Goal: Contribute content: Contribute content

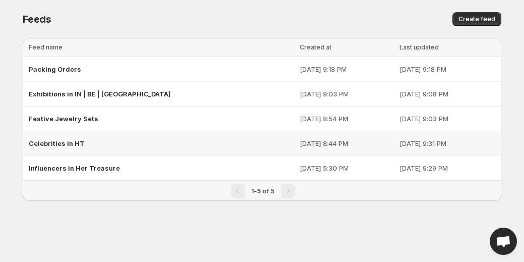
click at [88, 138] on div "Celebrities in HT" at bounding box center [161, 143] width 265 height 18
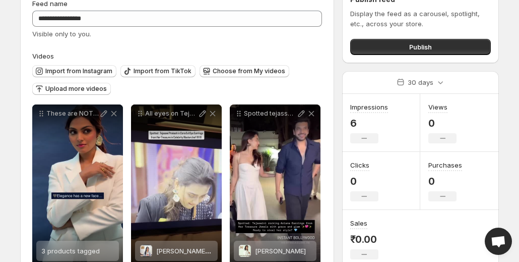
scroll to position [101, 0]
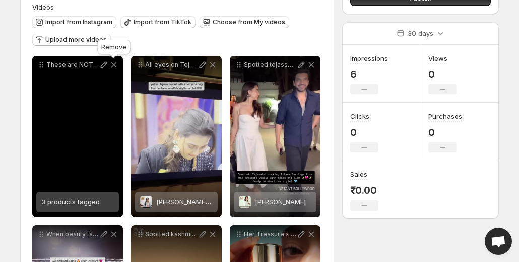
click at [114, 65] on icon at bounding box center [114, 65] width 6 height 6
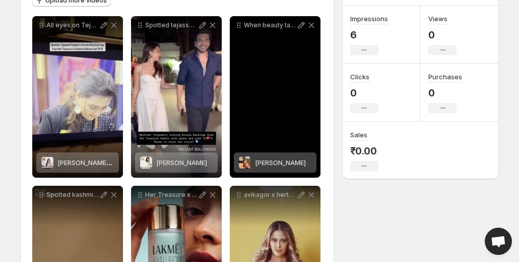
scroll to position [202, 0]
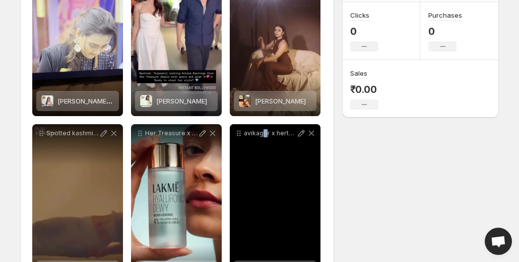
drag, startPoint x: 263, startPoint y: 169, endPoint x: 265, endPoint y: 142, distance: 27.3
click at [265, 142] on div "avikagor x hertreasurejewels Turn Heads with Every Step Statement Earrings for …" at bounding box center [275, 204] width 91 height 161
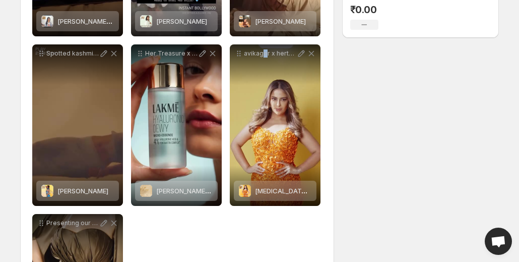
scroll to position [353, 0]
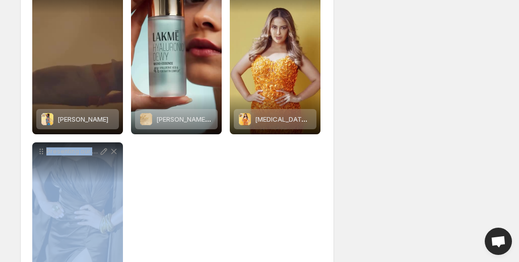
drag, startPoint x: 89, startPoint y: 167, endPoint x: 134, endPoint y: 176, distance: 45.7
click at [126, 174] on div "**********" at bounding box center [177, 53] width 290 height 500
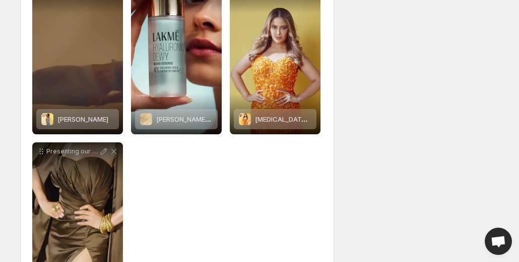
click at [174, 182] on div "**********" at bounding box center [177, 53] width 290 height 500
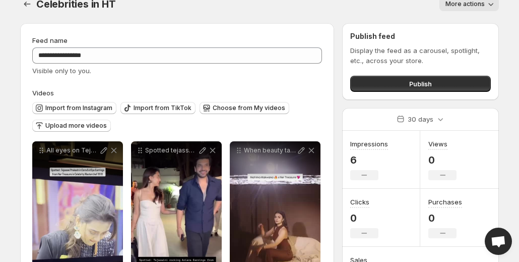
scroll to position [0, 0]
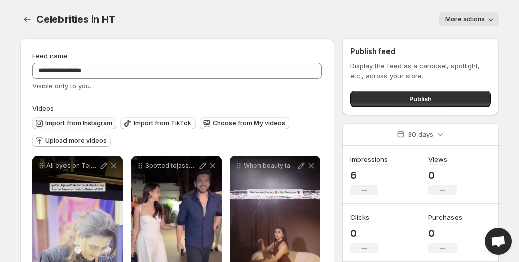
click at [68, 122] on span "Import from Instagram" at bounding box center [78, 123] width 67 height 8
click at [100, 121] on span "Import from Instagram" at bounding box center [78, 123] width 67 height 8
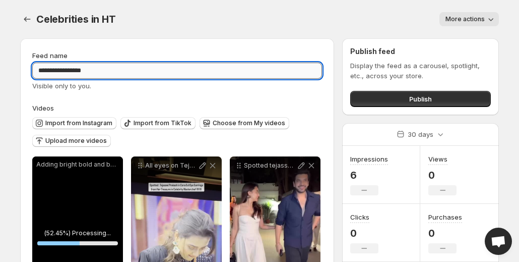
click at [72, 71] on input "**********" at bounding box center [177, 70] width 290 height 16
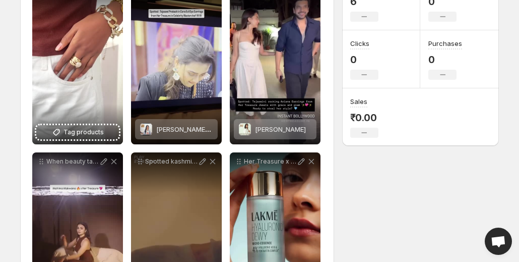
scroll to position [151, 0]
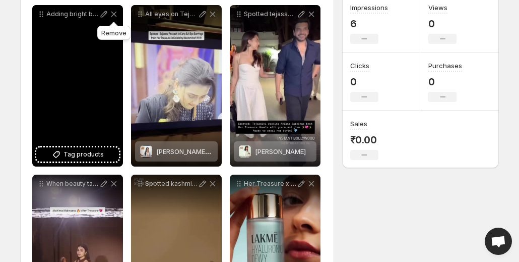
type input "**********"
click at [114, 15] on icon at bounding box center [114, 14] width 10 height 10
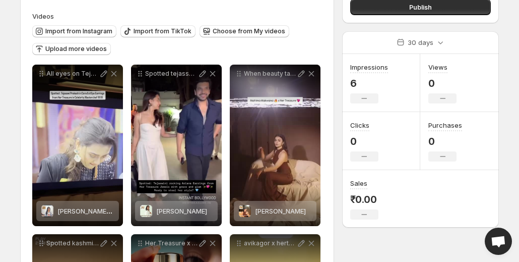
scroll to position [0, 0]
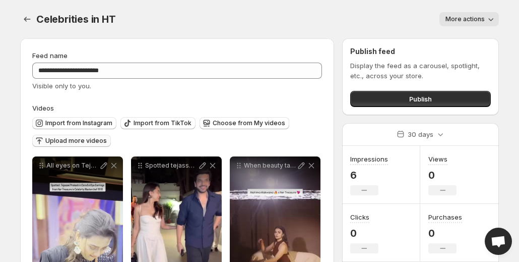
click at [86, 138] on span "Upload more videos" at bounding box center [75, 141] width 61 height 8
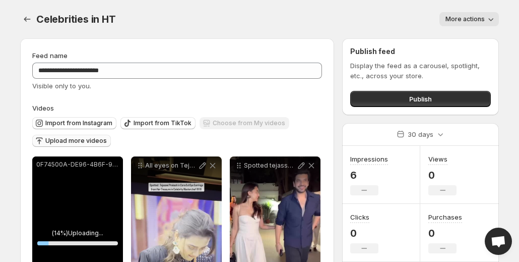
click at [91, 163] on p "0F74500A-DE96-4B6F-99DE-0FB27E7BEB68.MP4" at bounding box center [77, 164] width 83 height 8
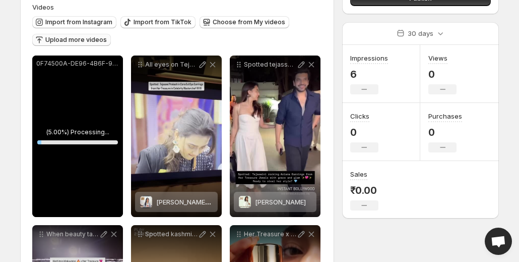
click at [90, 64] on p "0F74500A-DE96-4B6F-99DE-0FB27E7BEB68" at bounding box center [77, 63] width 83 height 8
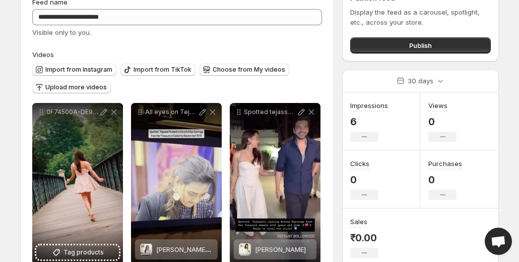
scroll to position [50, 0]
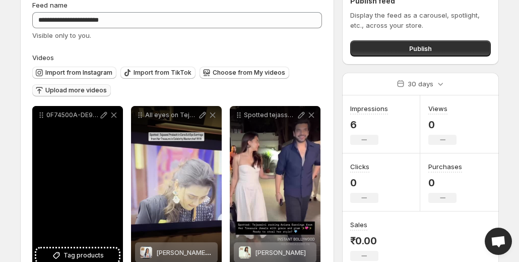
click at [87, 117] on p "0F74500A-DE96-4B6F-99DE-0FB27E7BEB68" at bounding box center [72, 115] width 52 height 8
click at [105, 114] on icon at bounding box center [104, 115] width 10 height 10
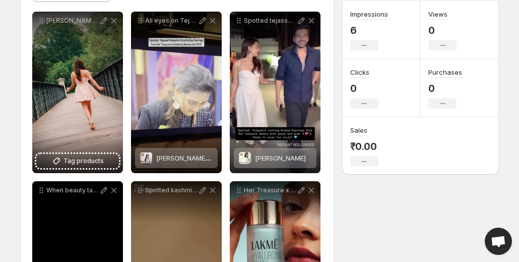
scroll to position [151, 0]
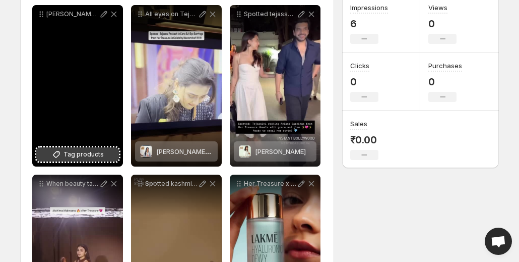
click at [77, 158] on span "Tag products" at bounding box center [83, 154] width 40 height 10
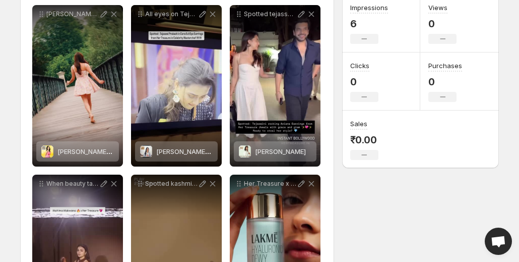
scroll to position [0, 0]
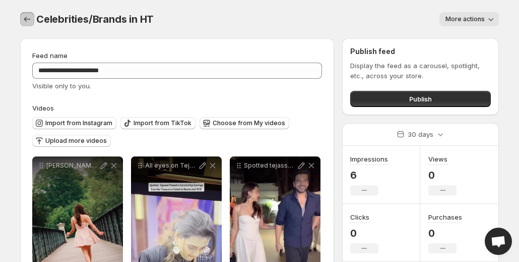
click at [26, 17] on icon "Settings" at bounding box center [27, 19] width 10 height 10
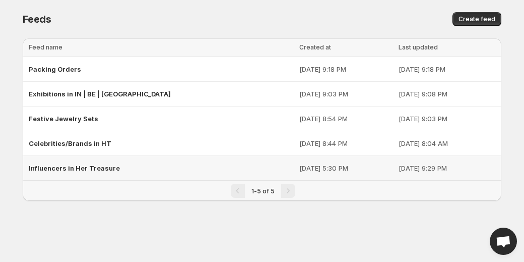
click at [72, 164] on span "Influencers in Her Treasure" at bounding box center [74, 168] width 91 height 8
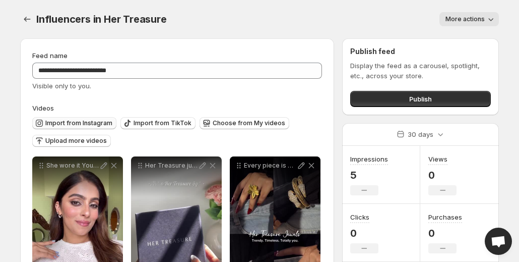
click at [87, 122] on span "Import from Instagram" at bounding box center [78, 123] width 67 height 8
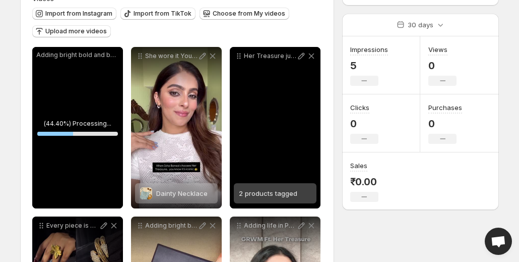
scroll to position [135, 0]
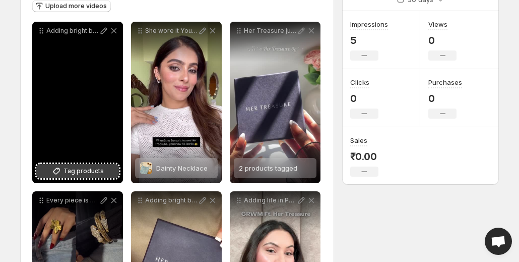
click at [94, 171] on span "Tag products" at bounding box center [83, 171] width 40 height 10
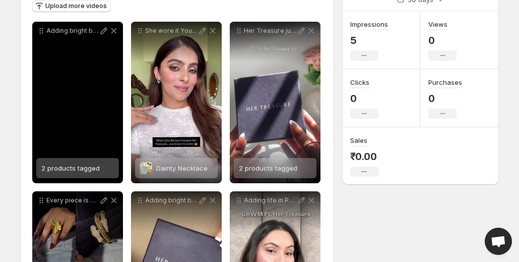
click at [92, 169] on span "2 products tagged" at bounding box center [70, 168] width 58 height 8
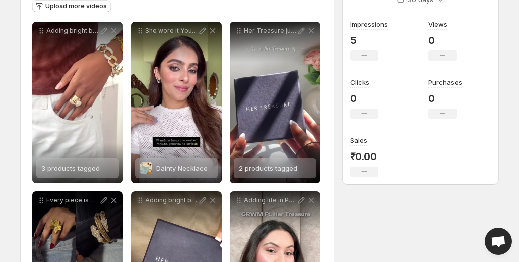
scroll to position [0, 0]
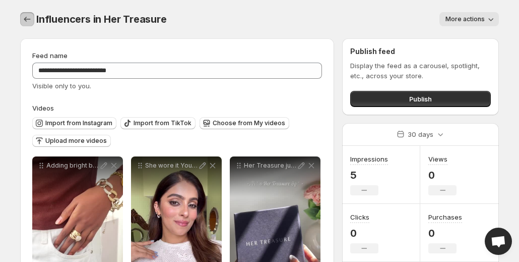
click at [30, 22] on icon "Settings" at bounding box center [27, 19] width 10 height 10
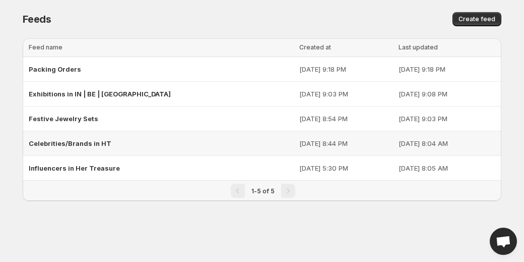
click at [67, 144] on span "Celebrities/Brands in HT" at bounding box center [70, 143] width 83 height 8
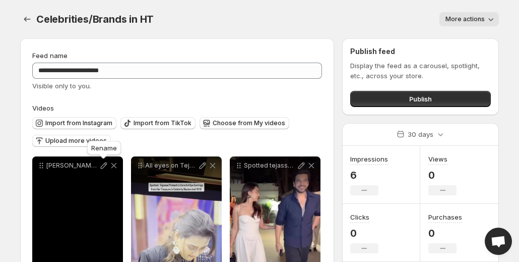
click at [102, 166] on icon at bounding box center [104, 165] width 7 height 7
click at [116, 165] on icon at bounding box center [114, 165] width 10 height 10
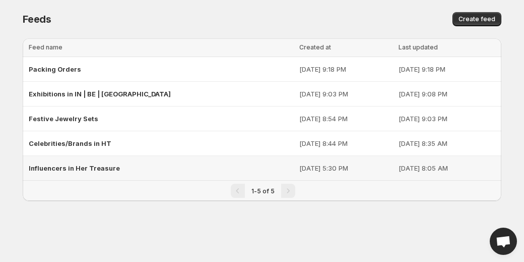
click at [53, 166] on span "Influencers in Her Treasure" at bounding box center [74, 168] width 91 height 8
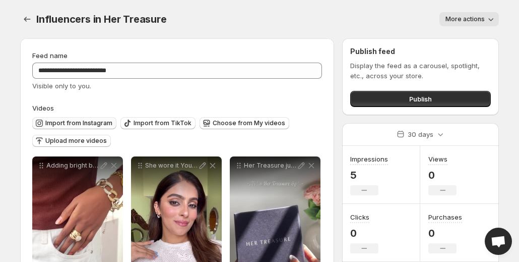
click at [82, 125] on span "Import from Instagram" at bounding box center [78, 123] width 67 height 8
click at [87, 139] on span "Upload more videos" at bounding box center [75, 141] width 61 height 8
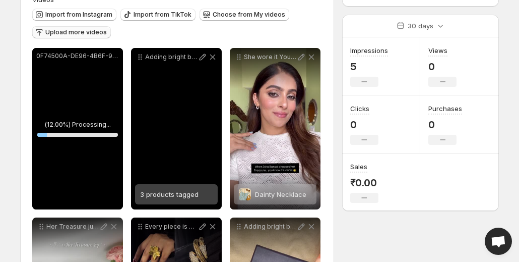
scroll to position [101, 0]
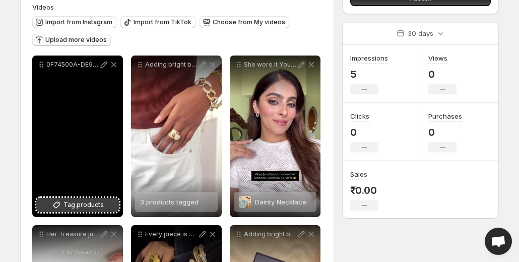
click at [68, 205] on span "Tag products" at bounding box center [83, 205] width 40 height 10
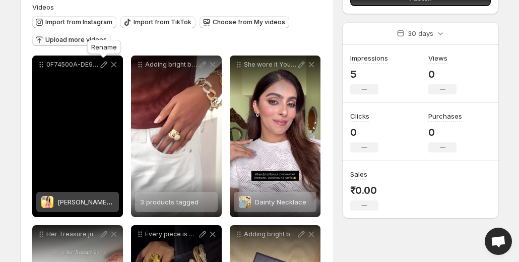
click at [104, 64] on icon at bounding box center [104, 64] width 10 height 10
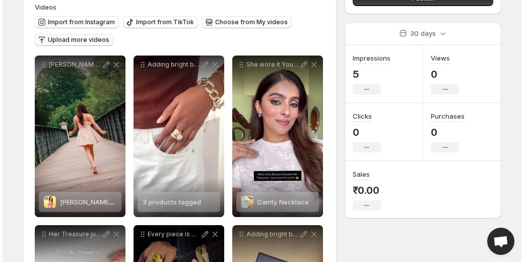
scroll to position [0, 0]
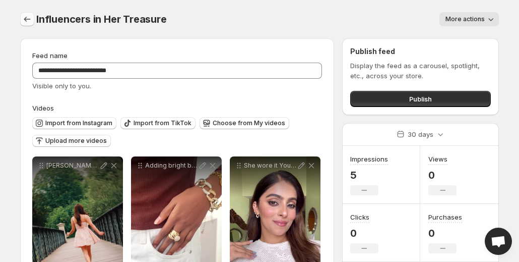
click at [26, 18] on icon "Settings" at bounding box center [27, 19] width 10 height 10
